Goal: Task Accomplishment & Management: Use online tool/utility

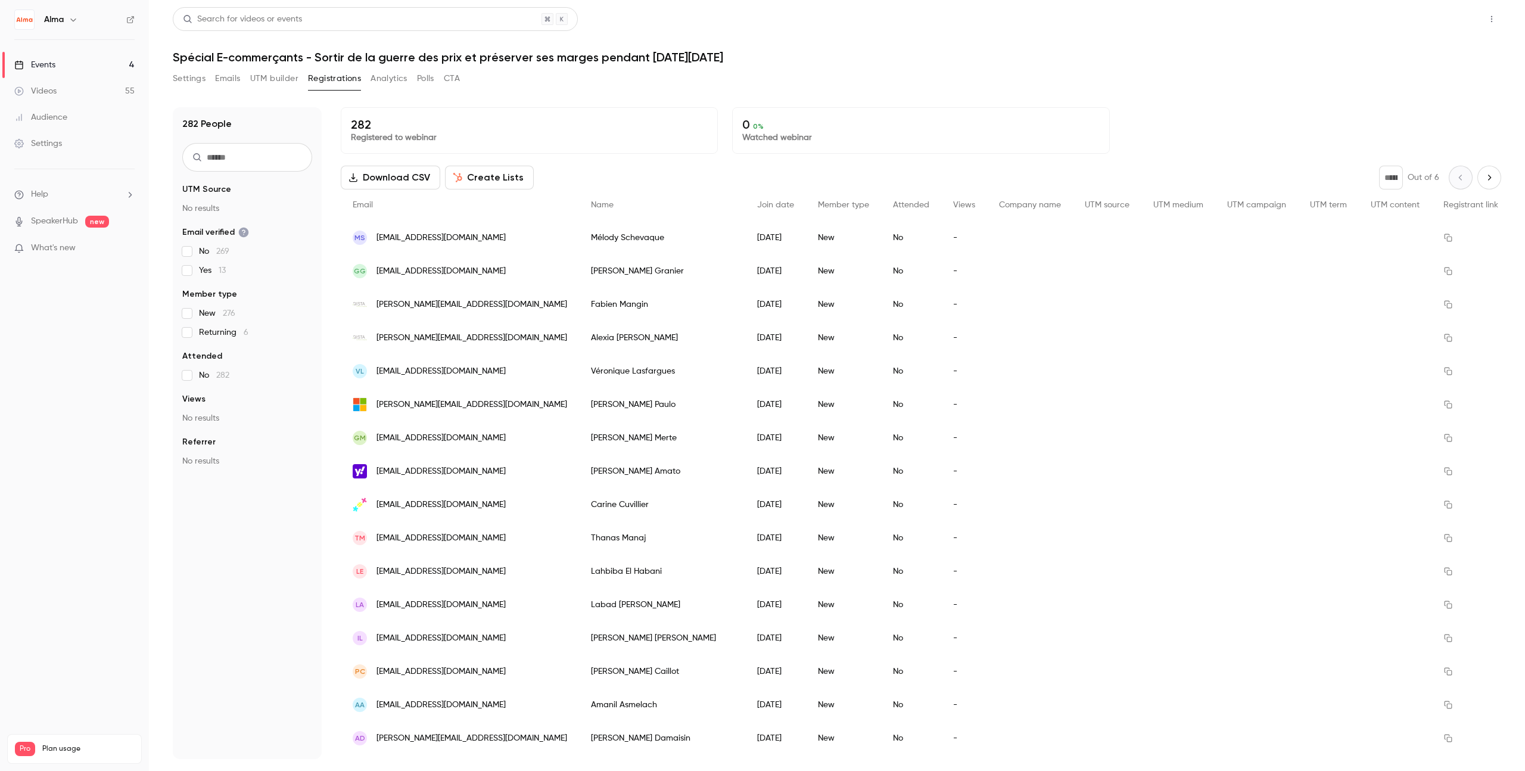
click at [1457, 20] on button "Share" at bounding box center [1449, 19] width 47 height 24
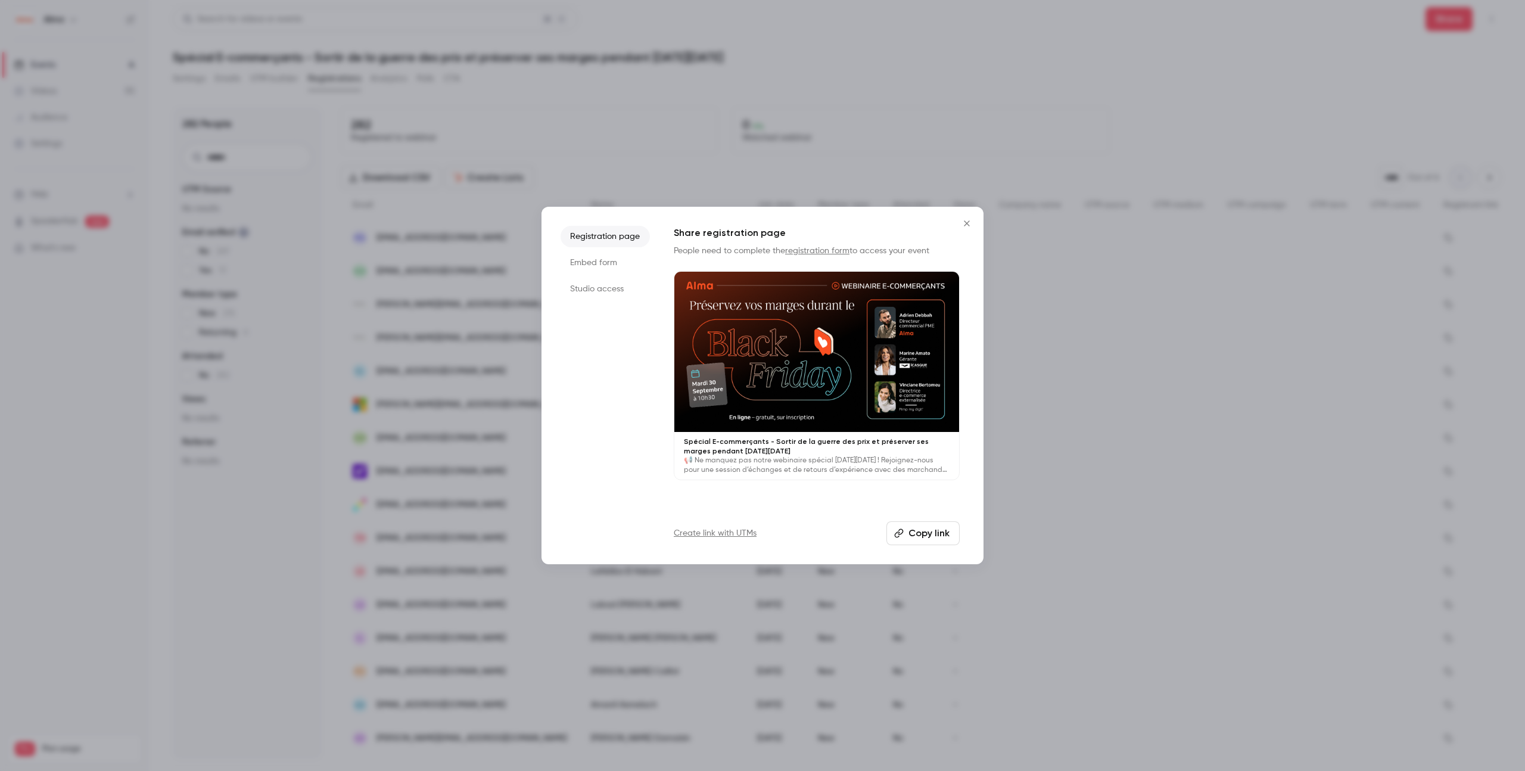
click at [610, 295] on li "Studio access" at bounding box center [605, 288] width 89 height 21
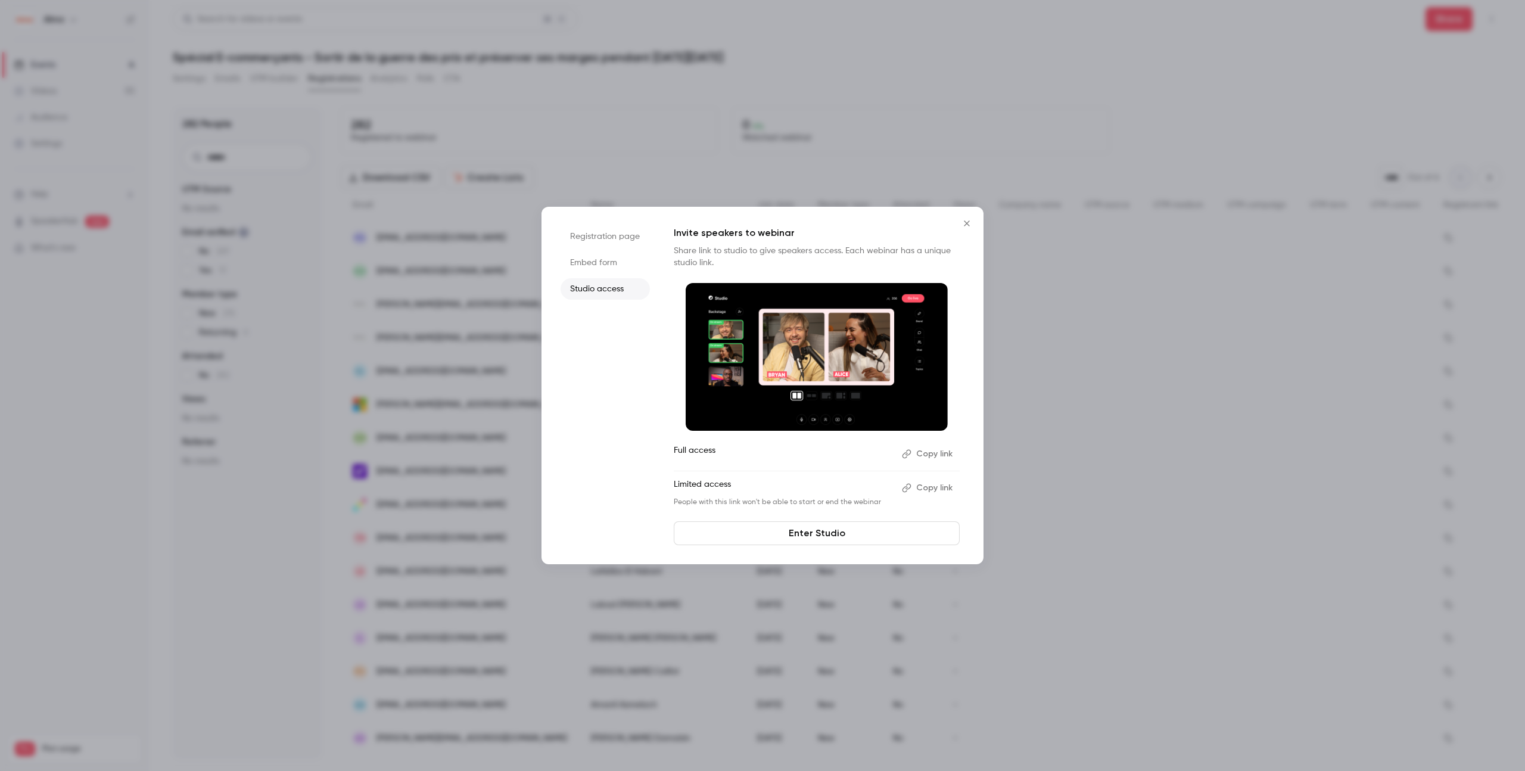
click at [941, 453] on button "Copy link" at bounding box center [928, 453] width 63 height 19
click at [852, 530] on link "Enter Studio" at bounding box center [817, 533] width 286 height 24
click at [969, 227] on button "Close" at bounding box center [967, 223] width 24 height 24
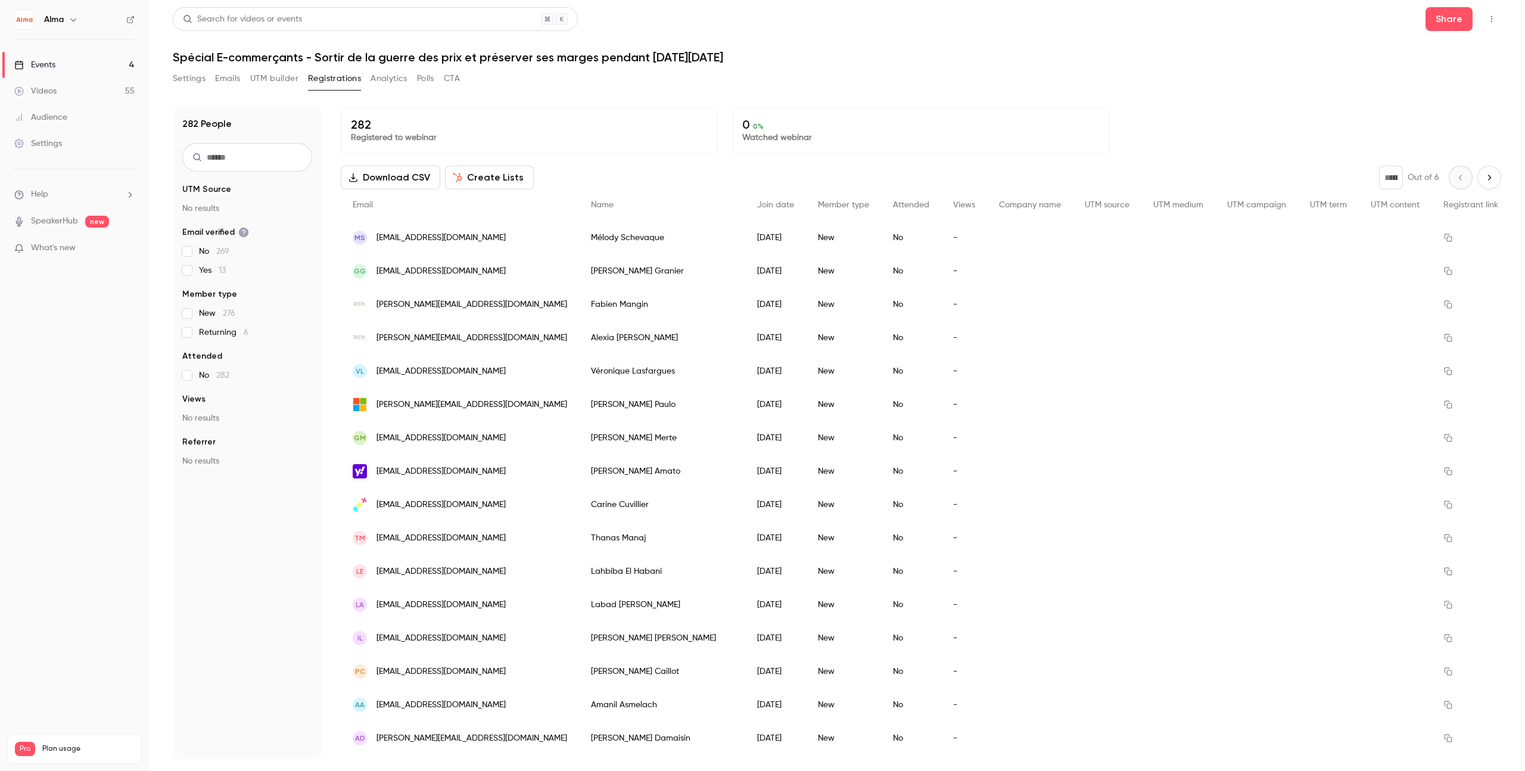
click at [285, 69] on button "UTM builder" at bounding box center [274, 78] width 48 height 19
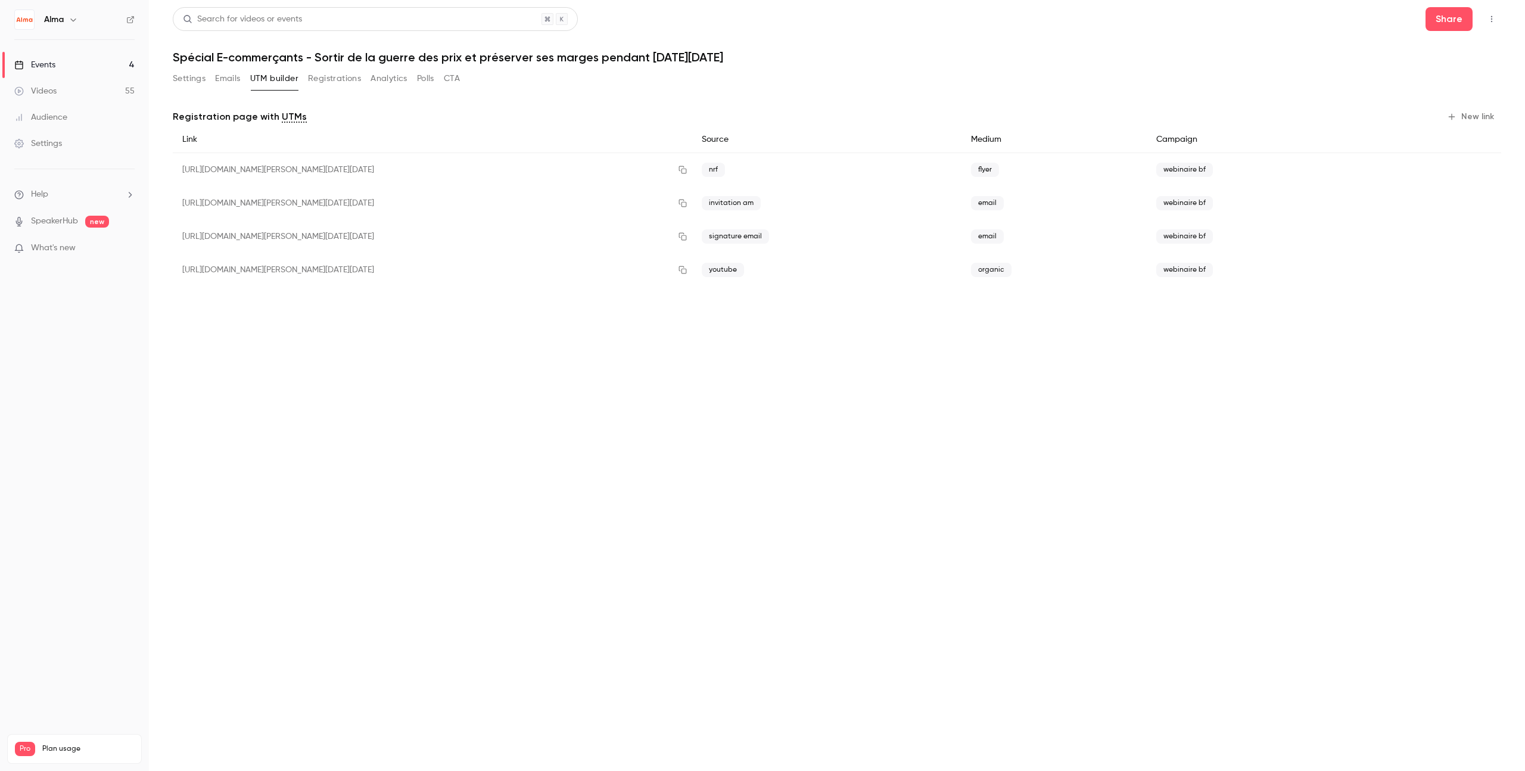
click at [222, 81] on button "Emails" at bounding box center [227, 78] width 25 height 19
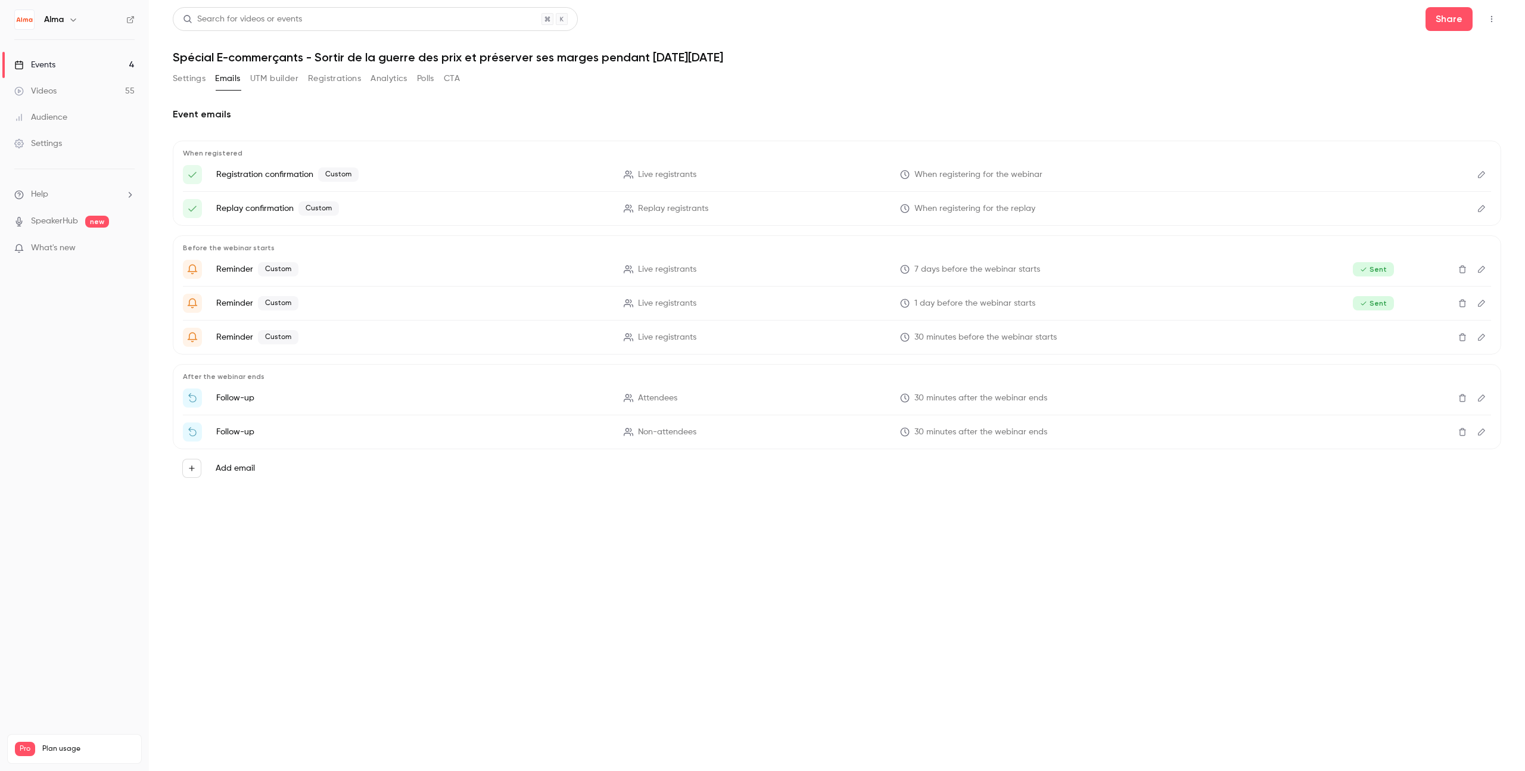
click at [395, 399] on p "Follow-up" at bounding box center [412, 398] width 393 height 12
click at [287, 173] on p "Registration confirmation Custom" at bounding box center [412, 174] width 393 height 14
drag, startPoint x: 241, startPoint y: 400, endPoint x: 564, endPoint y: 408, distance: 323.6
click at [247, 402] on p "Follow-up" at bounding box center [412, 398] width 393 height 12
click at [217, 397] on p "Follow-up" at bounding box center [412, 398] width 393 height 12
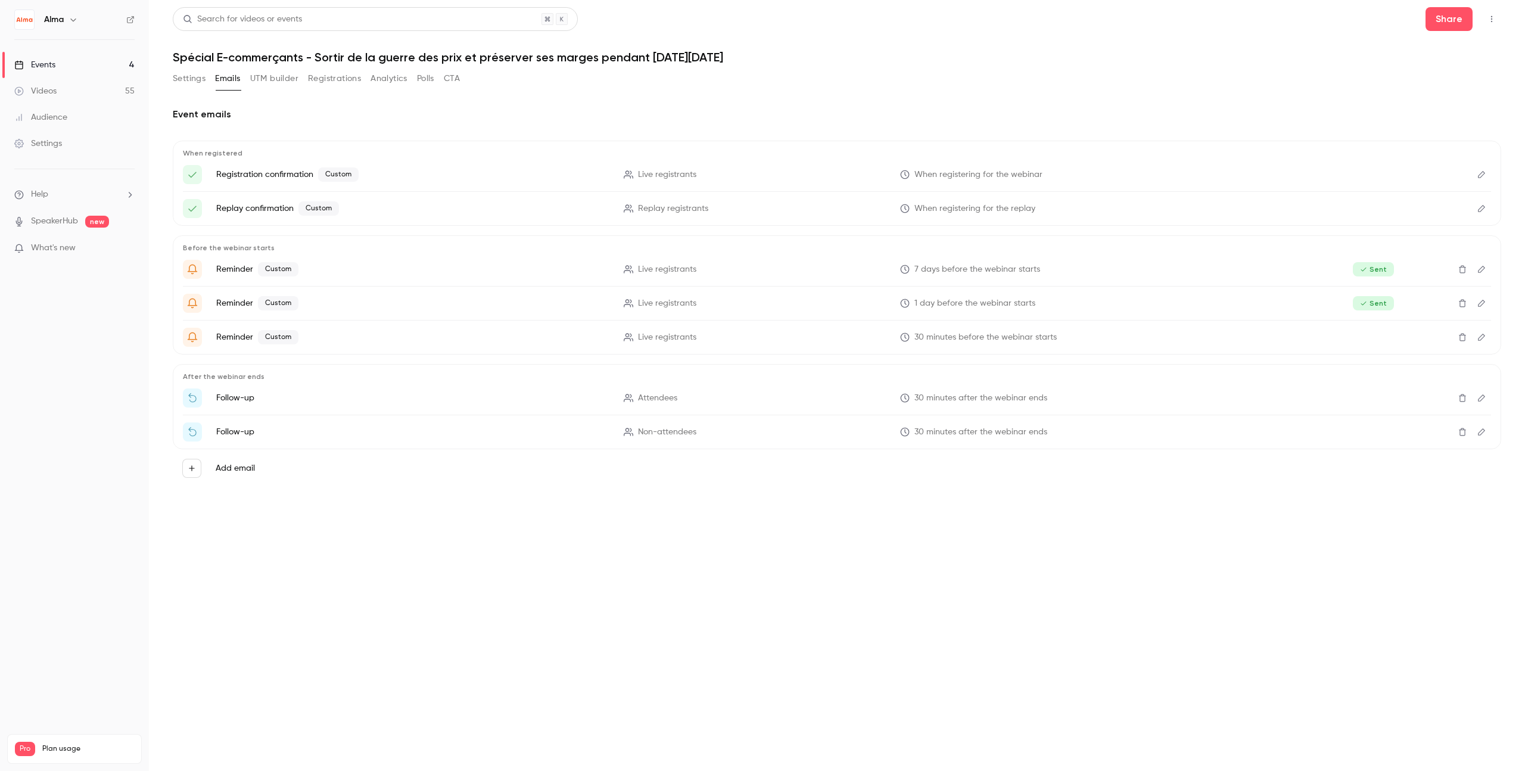
drag, startPoint x: 188, startPoint y: 394, endPoint x: 601, endPoint y: 404, distance: 413.0
click at [189, 394] on icon "Merci d'avoir participé au webinaire {{ event_name }}" at bounding box center [192, 398] width 11 height 11
click at [1477, 396] on icon "Edit" at bounding box center [1482, 398] width 10 height 8
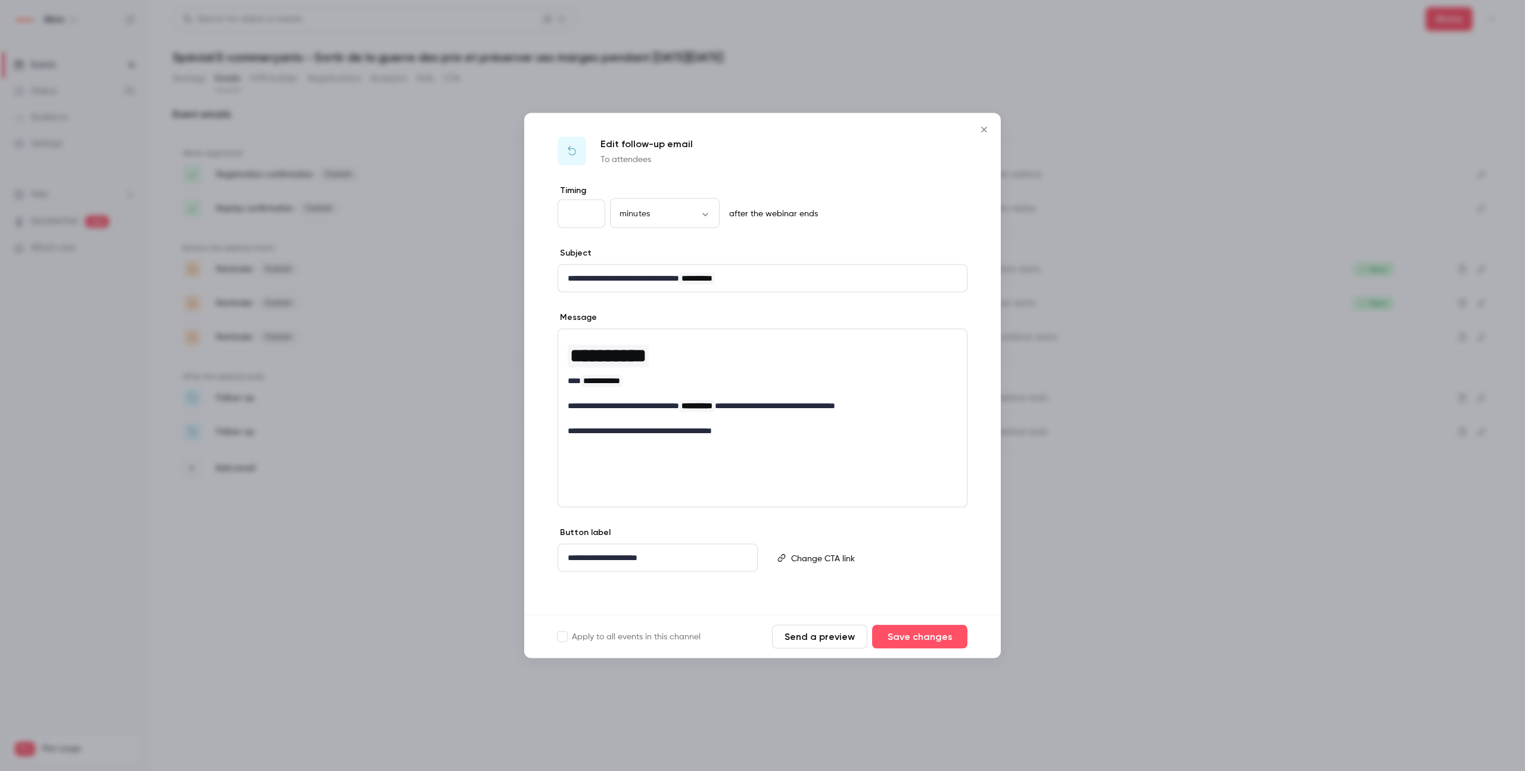
click at [830, 637] on button "Send a preview" at bounding box center [819, 637] width 95 height 24
